Goal: Transaction & Acquisition: Obtain resource

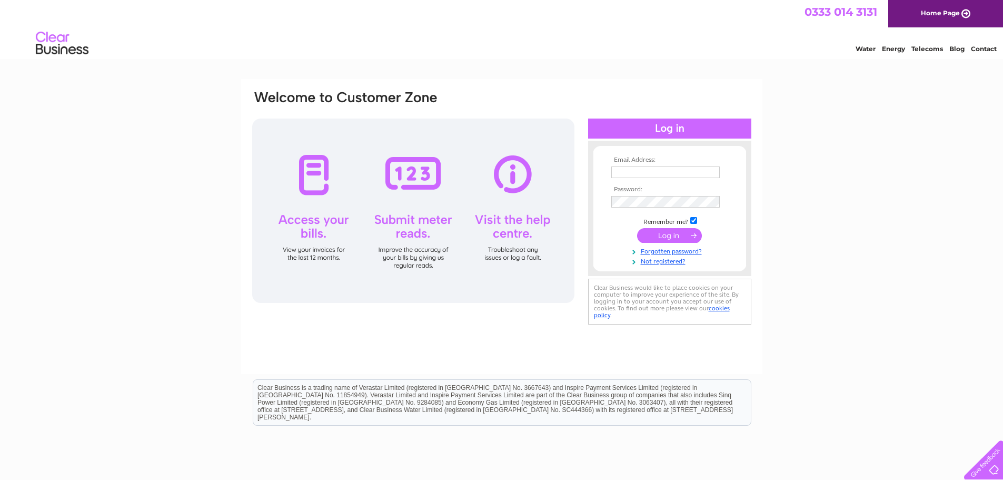
type input "polishdaisyltd@gmail.com"
click at [672, 235] on input "submit" at bounding box center [669, 235] width 65 height 15
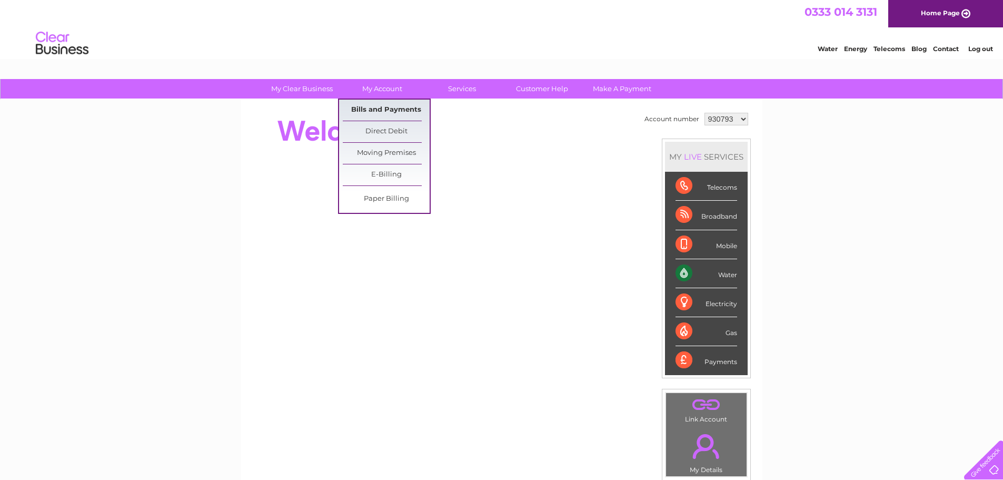
click at [398, 105] on link "Bills and Payments" at bounding box center [386, 110] width 87 height 21
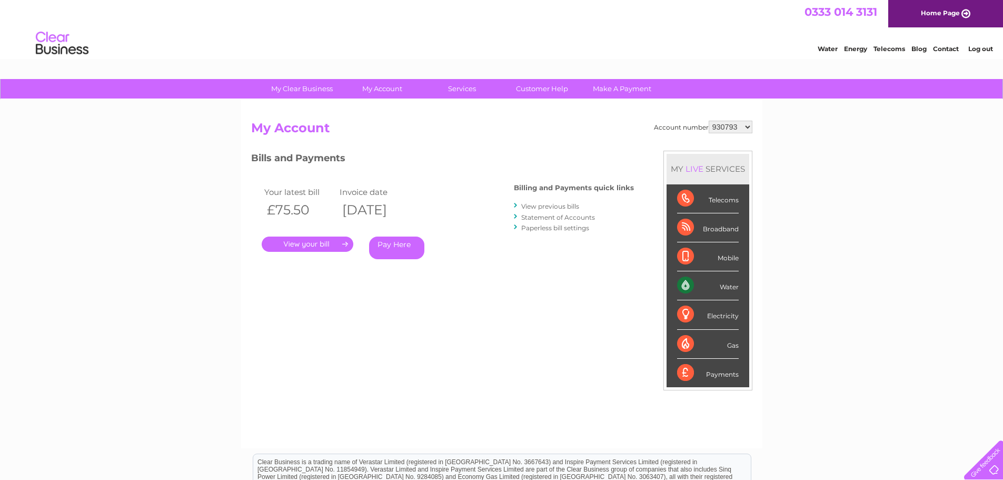
click at [567, 205] on link "View previous bills" at bounding box center [550, 206] width 58 height 8
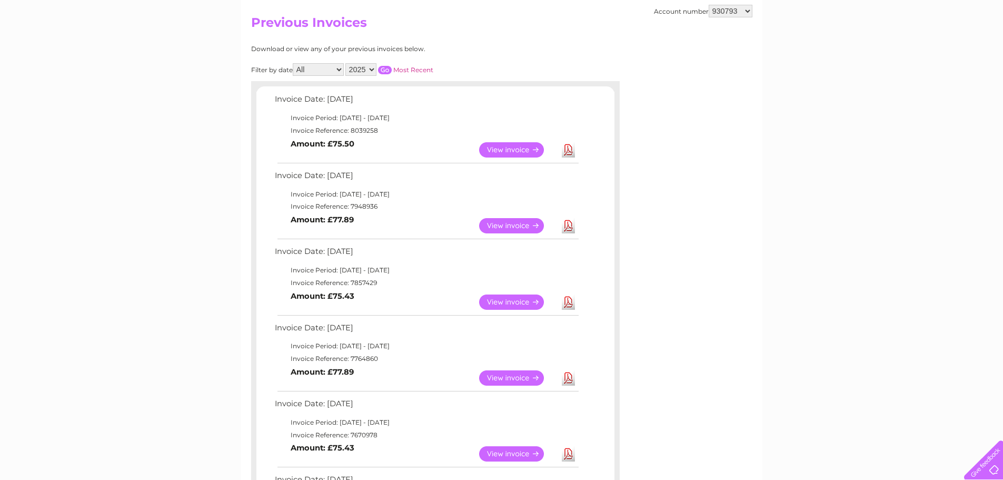
scroll to position [158, 0]
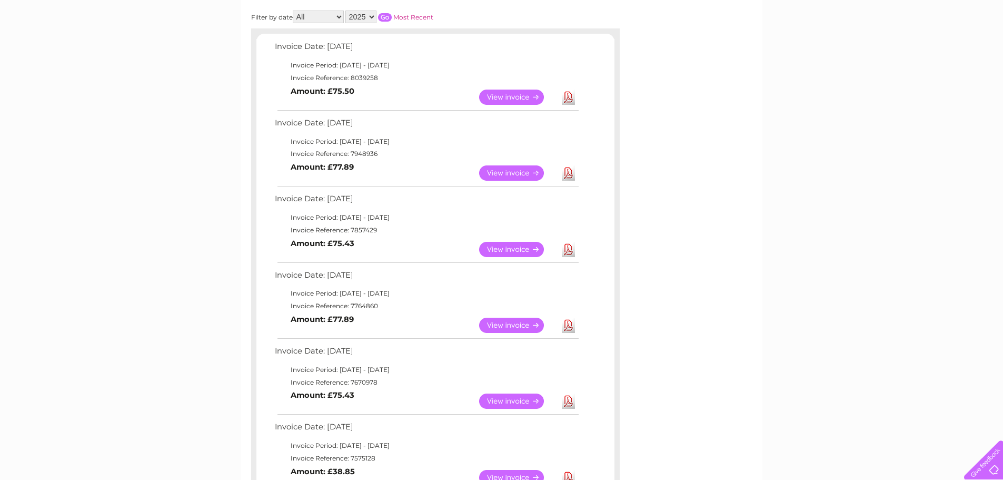
click at [565, 327] on link "Download" at bounding box center [568, 325] width 13 height 15
click at [568, 252] on link "Download" at bounding box center [568, 249] width 13 height 15
click at [567, 172] on link "Download" at bounding box center [568, 172] width 13 height 15
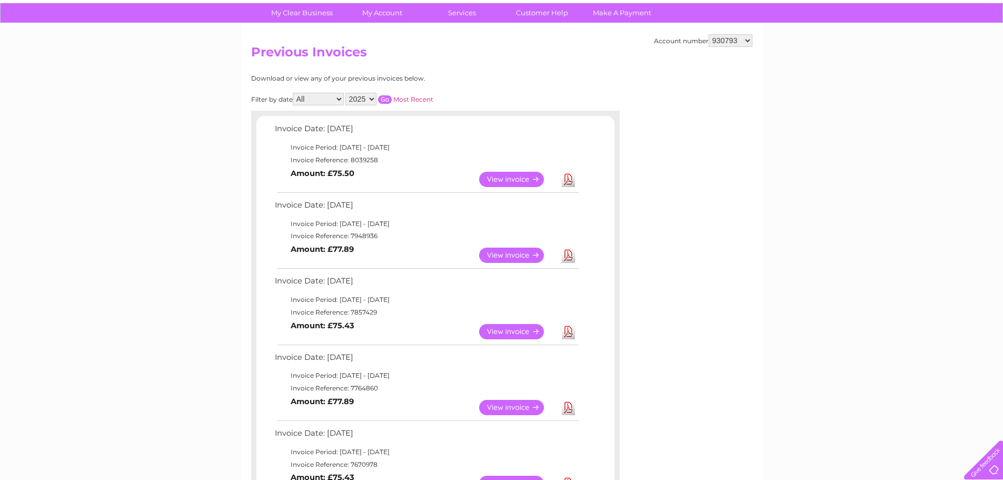
scroll to position [0, 0]
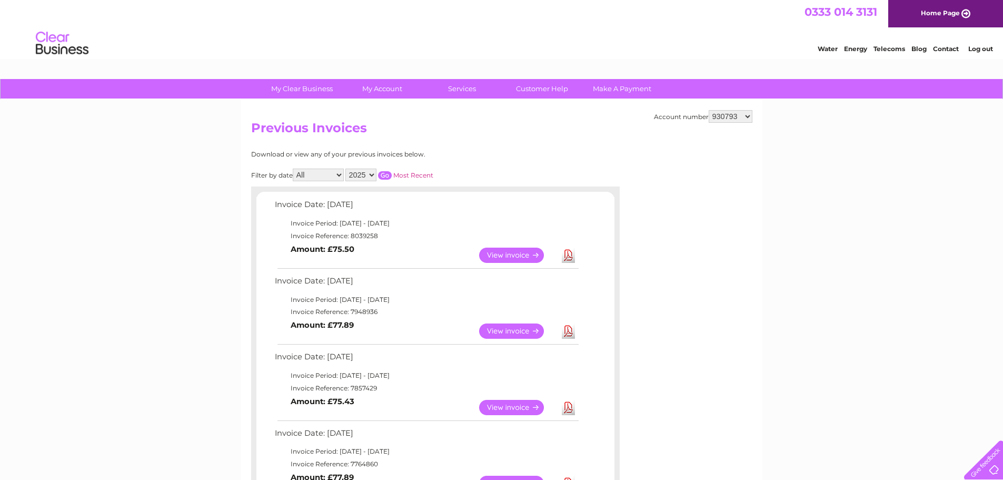
click at [730, 122] on select "930793 1024322" at bounding box center [731, 116] width 44 height 13
select select "1024322"
click at [709, 110] on select "930793 1024322" at bounding box center [731, 116] width 44 height 13
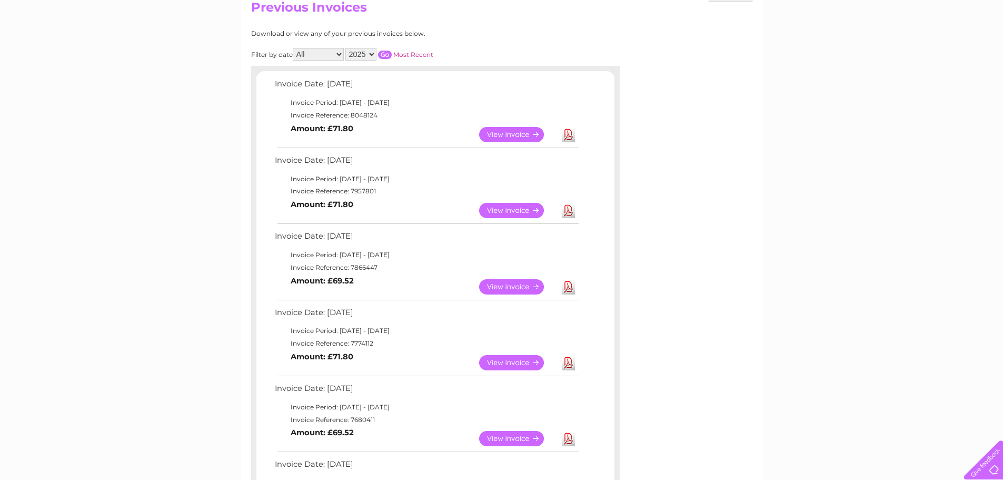
scroll to position [158, 0]
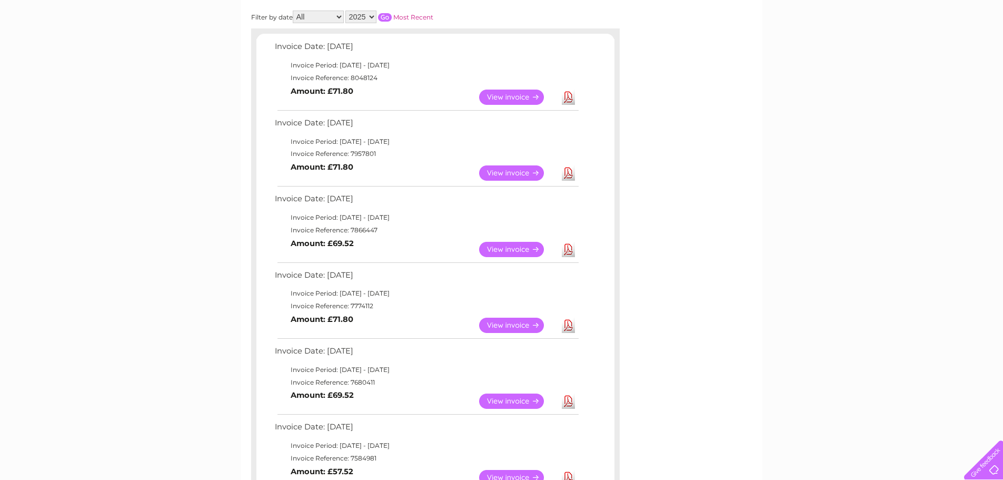
click at [568, 323] on link "Download" at bounding box center [568, 325] width 13 height 15
click at [569, 249] on link "Download" at bounding box center [568, 249] width 13 height 15
click at [569, 176] on link "Download" at bounding box center [568, 172] width 13 height 15
drag, startPoint x: 735, startPoint y: 183, endPoint x: 675, endPoint y: 367, distance: 193.2
click at [735, 183] on div "Account number 930793 1024322 Previous Invoices Download or view any of your pr…" at bounding box center [501, 358] width 521 height 832
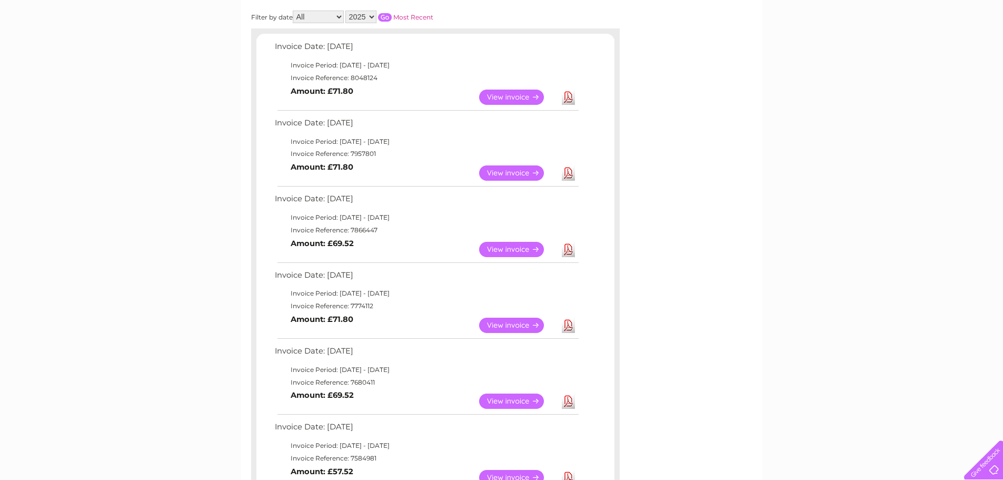
click at [717, 350] on div "Account number 930793 1024322 Previous Invoices Download or view any of your pr…" at bounding box center [501, 358] width 521 height 832
click at [502, 169] on link "View" at bounding box center [517, 172] width 77 height 15
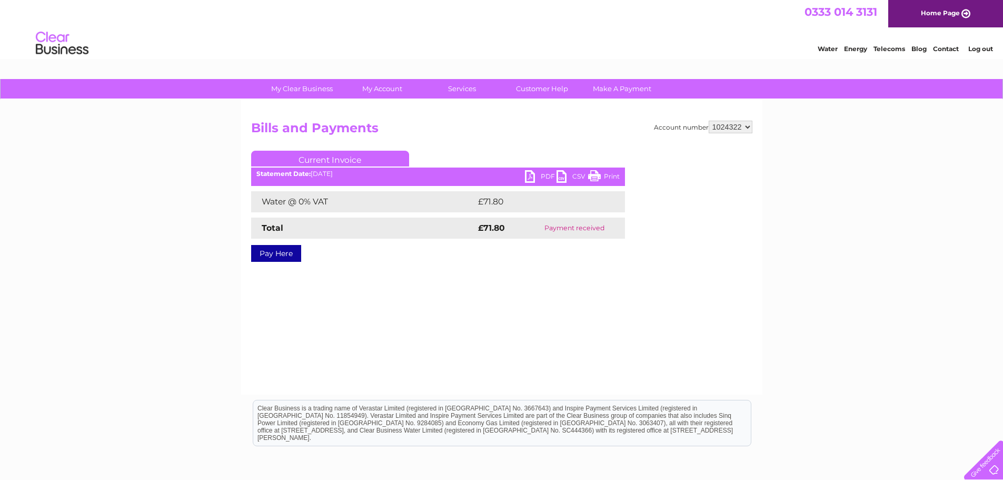
drag, startPoint x: 887, startPoint y: 279, endPoint x: 879, endPoint y: 279, distance: 7.4
click at [887, 279] on div "My Clear Business Login Details My Details My Preferences Link Account My Accou…" at bounding box center [501, 327] width 1003 height 496
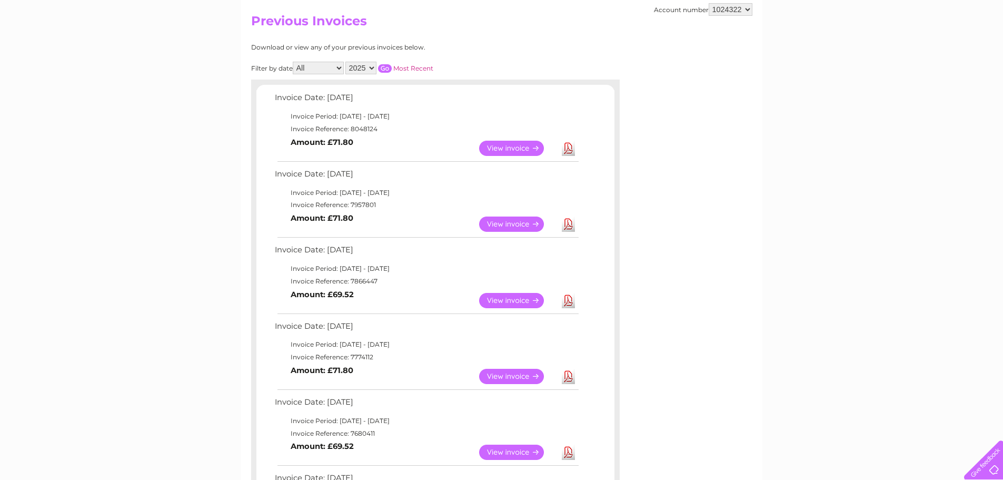
scroll to position [106, 0]
click at [565, 378] on link "Download" at bounding box center [568, 377] width 13 height 15
click at [567, 299] on link "Download" at bounding box center [568, 301] width 13 height 15
click at [568, 224] on link "Download" at bounding box center [568, 225] width 13 height 15
